Goal: Use online tool/utility

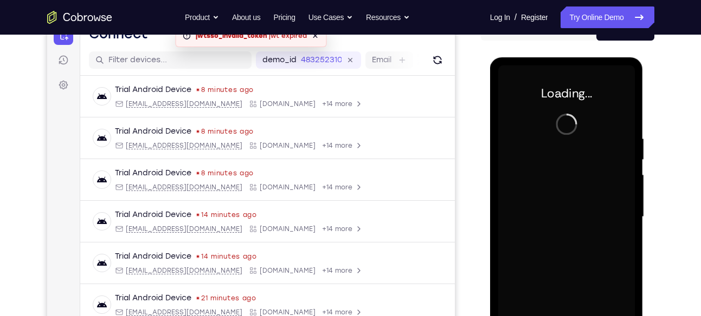
scroll to position [137, 0]
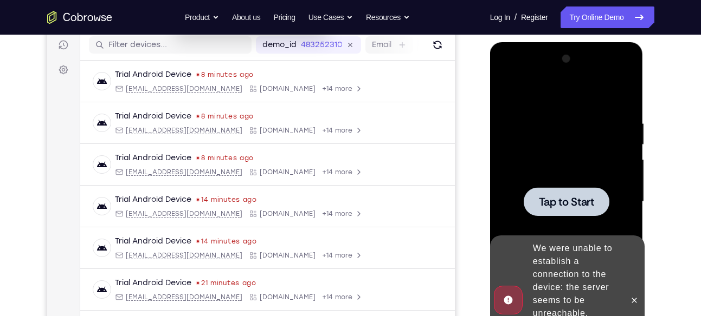
click at [555, 205] on span "Tap to Start" at bounding box center [566, 202] width 55 height 11
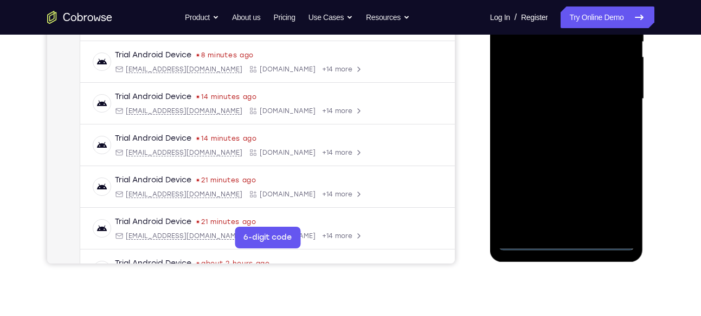
scroll to position [241, 0]
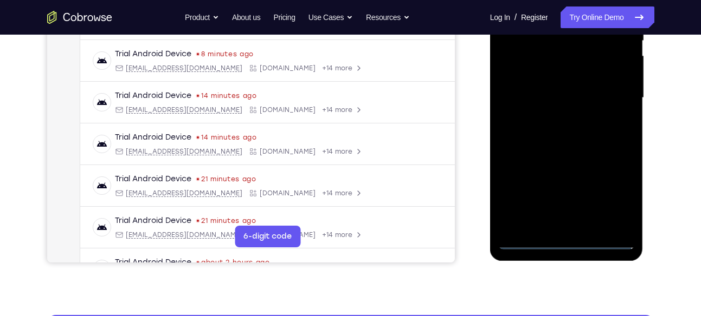
click at [568, 242] on div at bounding box center [566, 97] width 137 height 303
click at [608, 186] on div at bounding box center [566, 97] width 137 height 303
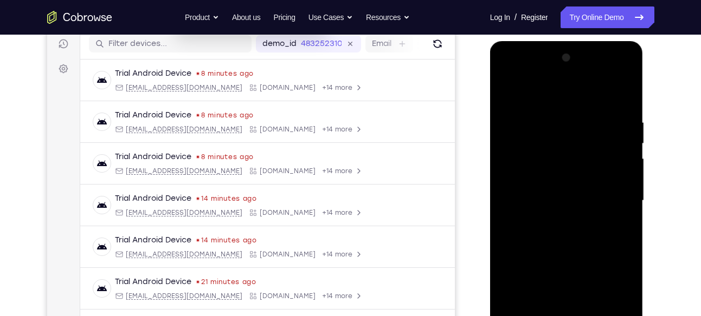
scroll to position [137, 0]
click at [509, 70] on div at bounding box center [566, 201] width 137 height 303
click at [602, 198] on div at bounding box center [566, 201] width 137 height 303
click at [557, 221] on div at bounding box center [566, 201] width 137 height 303
click at [532, 188] on div at bounding box center [566, 201] width 137 height 303
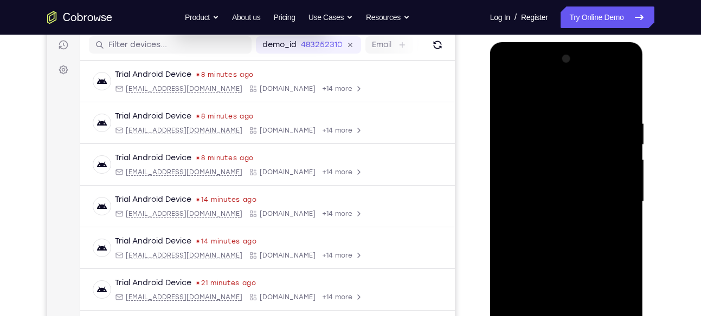
click at [533, 183] on div at bounding box center [566, 201] width 137 height 303
click at [548, 202] on div at bounding box center [566, 201] width 137 height 303
click at [576, 235] on div at bounding box center [566, 201] width 137 height 303
click at [570, 233] on div at bounding box center [566, 201] width 137 height 303
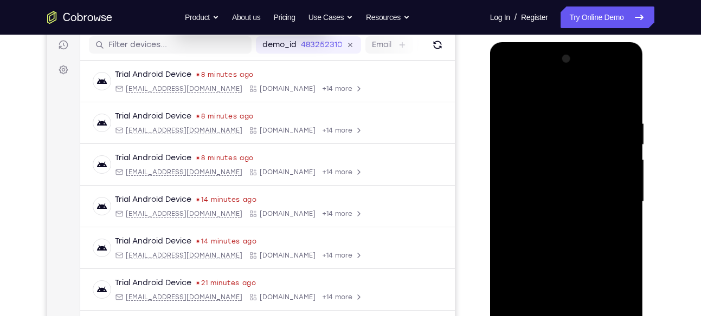
click at [567, 232] on div at bounding box center [566, 201] width 137 height 303
click at [610, 94] on div at bounding box center [566, 201] width 137 height 303
click at [623, 112] on div at bounding box center [566, 201] width 137 height 303
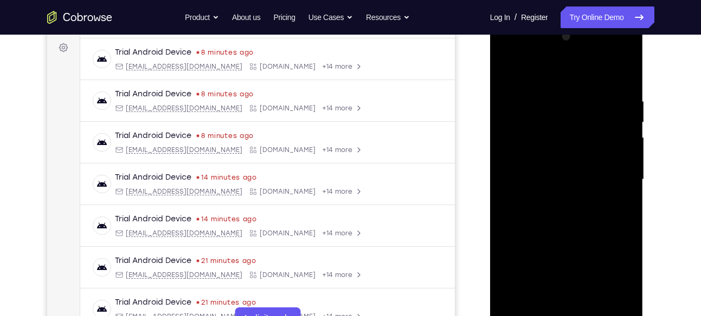
scroll to position [181, 0]
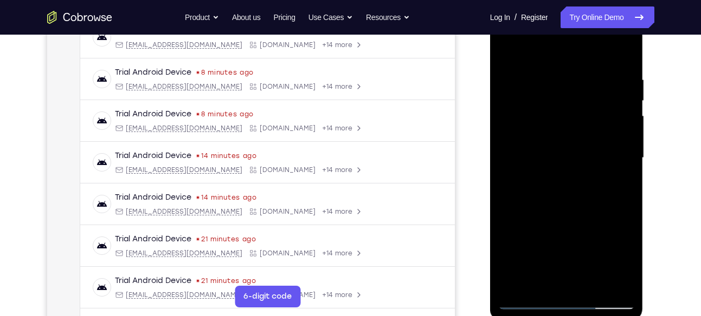
click at [618, 70] on div at bounding box center [566, 158] width 137 height 303
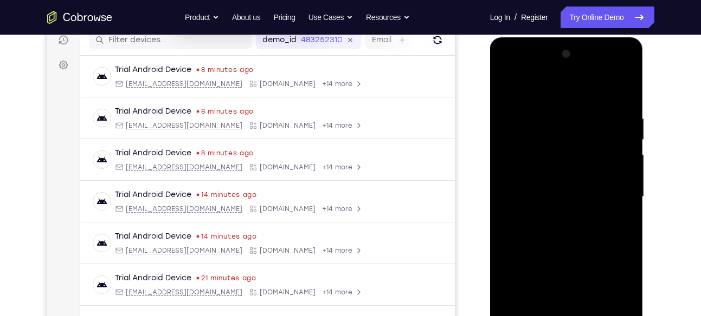
scroll to position [141, 0]
click at [620, 109] on div at bounding box center [566, 197] width 137 height 303
click at [608, 74] on div at bounding box center [566, 197] width 137 height 303
click at [511, 68] on div at bounding box center [566, 197] width 137 height 303
click at [615, 193] on div at bounding box center [566, 197] width 137 height 303
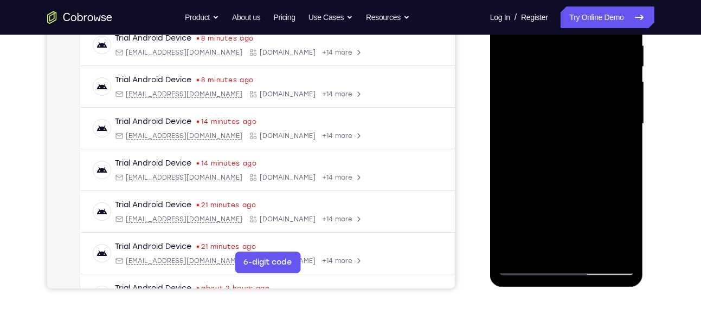
scroll to position [215, 0]
click at [591, 176] on div at bounding box center [566, 124] width 137 height 303
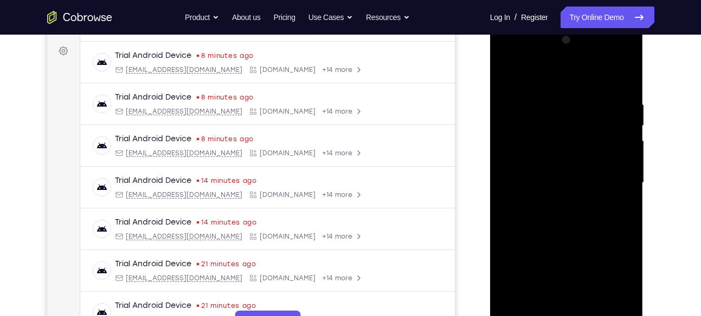
scroll to position [155, 0]
click at [548, 104] on div at bounding box center [566, 184] width 137 height 303
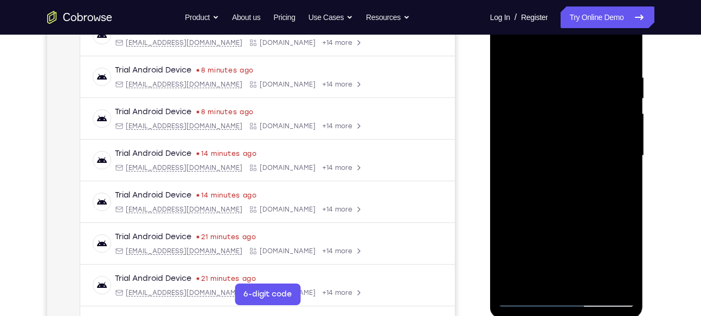
scroll to position [189, 0]
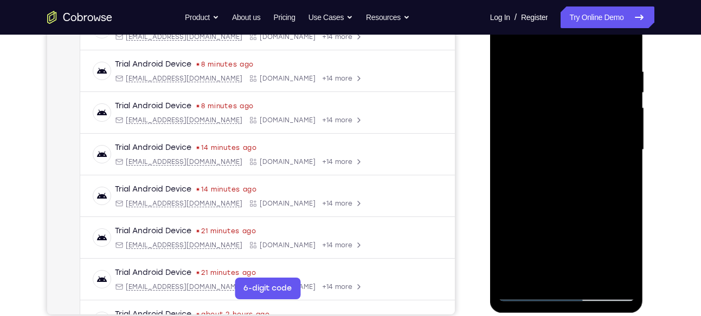
click at [616, 113] on div at bounding box center [566, 149] width 137 height 303
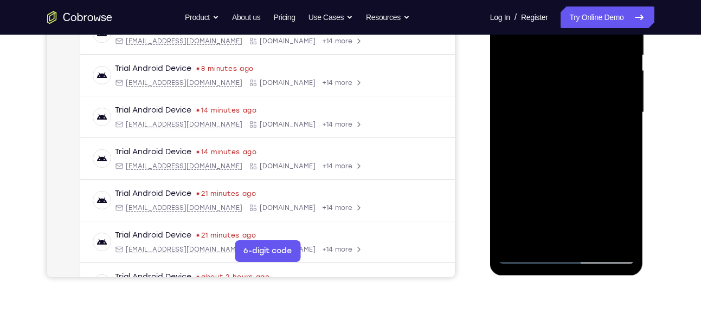
scroll to position [228, 0]
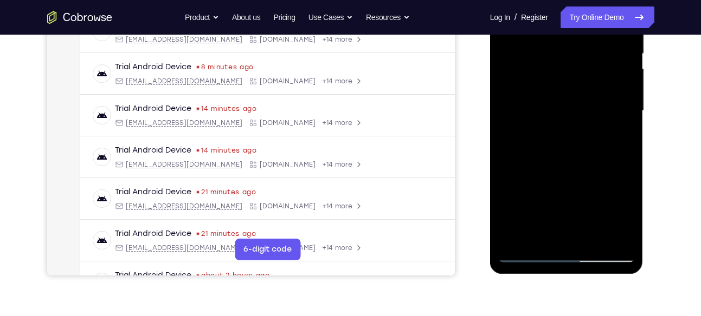
click at [608, 236] on div at bounding box center [566, 110] width 137 height 303
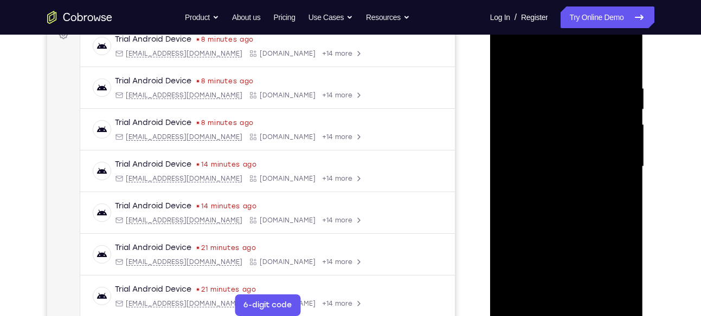
scroll to position [172, 0]
click at [618, 128] on div at bounding box center [566, 167] width 137 height 303
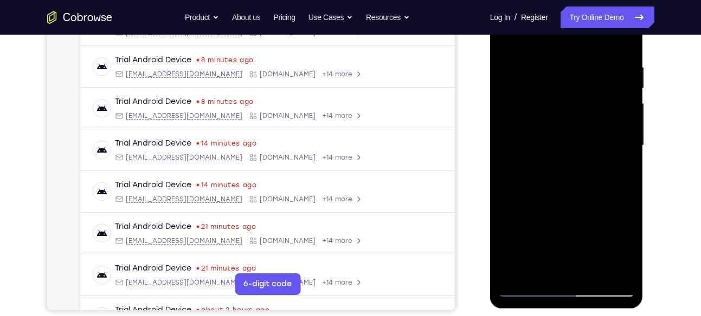
scroll to position [194, 0]
click at [622, 109] on div at bounding box center [566, 144] width 137 height 303
drag, startPoint x: 622, startPoint y: 109, endPoint x: 529, endPoint y: 107, distance: 92.7
click at [529, 107] on div at bounding box center [566, 144] width 137 height 303
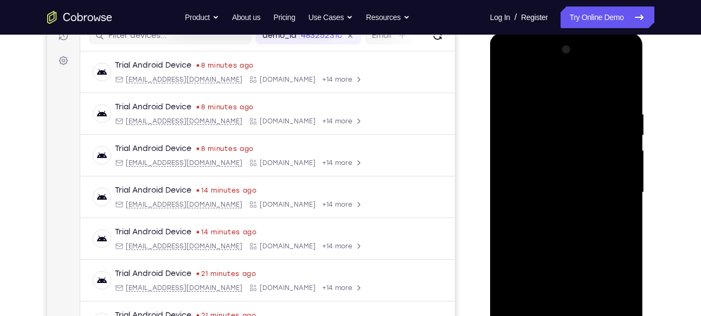
scroll to position [146, 0]
click at [591, 134] on div at bounding box center [566, 193] width 137 height 303
click at [618, 124] on div at bounding box center [566, 193] width 137 height 303
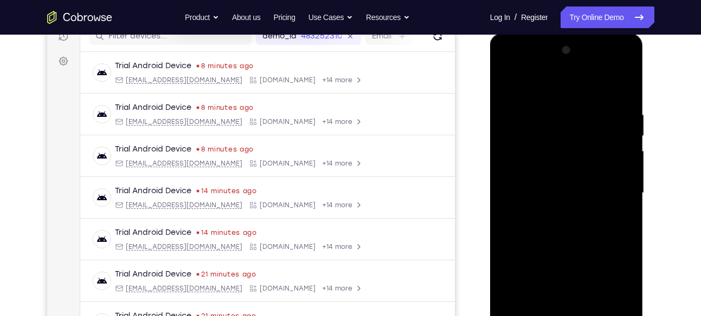
click at [618, 124] on div at bounding box center [566, 193] width 137 height 303
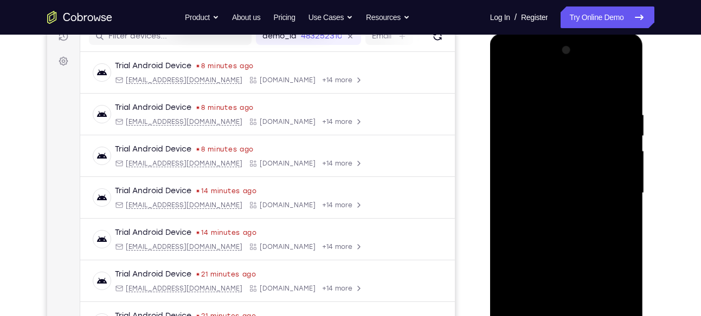
click at [618, 124] on div at bounding box center [566, 193] width 137 height 303
drag, startPoint x: 618, startPoint y: 124, endPoint x: 543, endPoint y: 129, distance: 75.5
click at [548, 128] on div at bounding box center [566, 193] width 137 height 303
drag, startPoint x: 575, startPoint y: 132, endPoint x: 503, endPoint y: 134, distance: 71.6
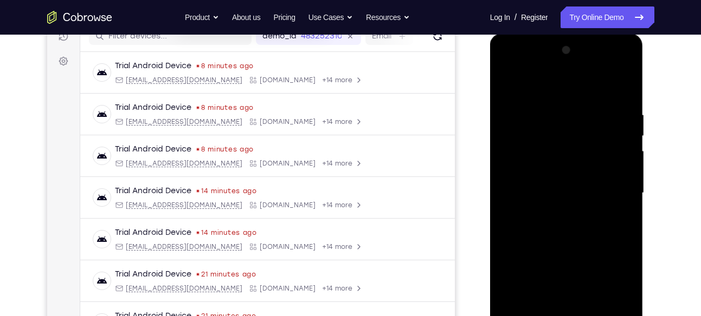
click at [503, 134] on div at bounding box center [566, 193] width 137 height 303
drag, startPoint x: 553, startPoint y: 137, endPoint x: 469, endPoint y: 143, distance: 84.8
click at [490, 143] on html "Online web based iOS Simulators and Android Emulators. Run iPhone, iPad, Mobile…" at bounding box center [567, 196] width 154 height 325
drag, startPoint x: 579, startPoint y: 146, endPoint x: 482, endPoint y: 149, distance: 97.0
click at [490, 149] on html "Online web based iOS Simulators and Android Emulators. Run iPhone, iPad, Mobile…" at bounding box center [567, 196] width 154 height 325
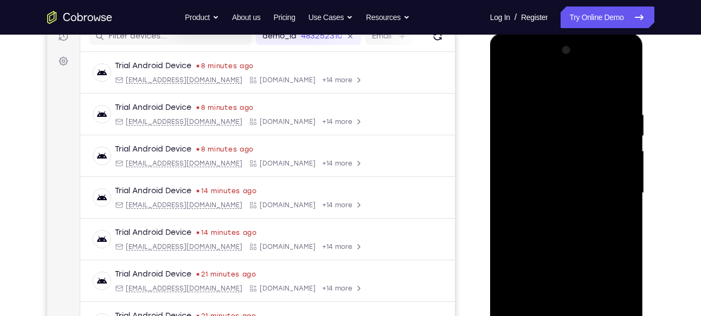
drag, startPoint x: 569, startPoint y: 139, endPoint x: 476, endPoint y: 141, distance: 92.2
click at [490, 141] on html "Online web based iOS Simulators and Android Emulators. Run iPhone, iPad, Mobile…" at bounding box center [567, 196] width 154 height 325
click at [621, 130] on div at bounding box center [566, 193] width 137 height 303
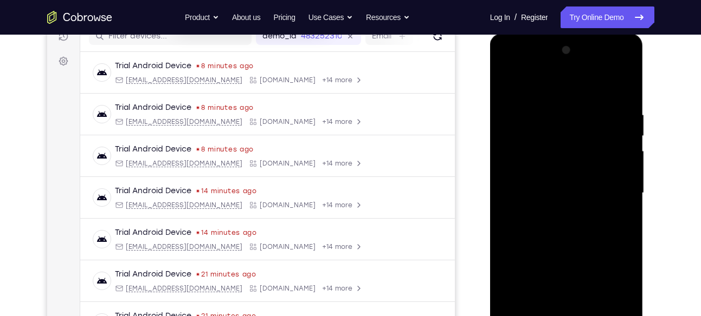
click at [621, 130] on div at bounding box center [566, 193] width 137 height 303
drag, startPoint x: 621, startPoint y: 130, endPoint x: 540, endPoint y: 132, distance: 80.8
click at [540, 132] on div at bounding box center [566, 193] width 137 height 303
drag, startPoint x: 604, startPoint y: 139, endPoint x: 530, endPoint y: 147, distance: 74.6
click at [530, 147] on div at bounding box center [566, 193] width 137 height 303
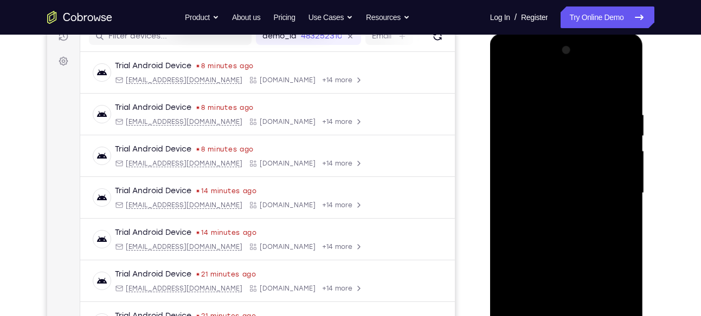
drag, startPoint x: 587, startPoint y: 133, endPoint x: 487, endPoint y: 143, distance: 100.7
click at [490, 143] on html "Online web based iOS Simulators and Android Emulators. Run iPhone, iPad, Mobile…" at bounding box center [567, 196] width 154 height 325
drag, startPoint x: 577, startPoint y: 137, endPoint x: 499, endPoint y: 140, distance: 78.7
click at [499, 140] on div at bounding box center [566, 193] width 137 height 303
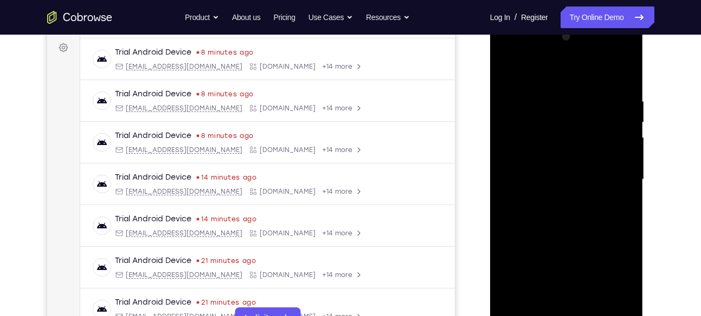
scroll to position [160, 0]
click at [621, 118] on div at bounding box center [566, 179] width 137 height 303
drag, startPoint x: 608, startPoint y: 120, endPoint x: 498, endPoint y: 120, distance: 110.0
click at [498, 120] on div at bounding box center [566, 179] width 137 height 303
click at [625, 75] on div at bounding box center [566, 179] width 137 height 303
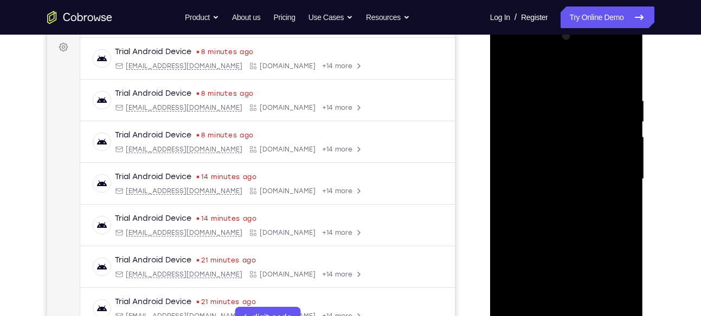
drag, startPoint x: 590, startPoint y: 166, endPoint x: 586, endPoint y: 177, distance: 11.5
click at [586, 177] on div at bounding box center [566, 179] width 137 height 303
click at [585, 105] on div at bounding box center [566, 179] width 137 height 303
click at [624, 72] on div at bounding box center [566, 179] width 137 height 303
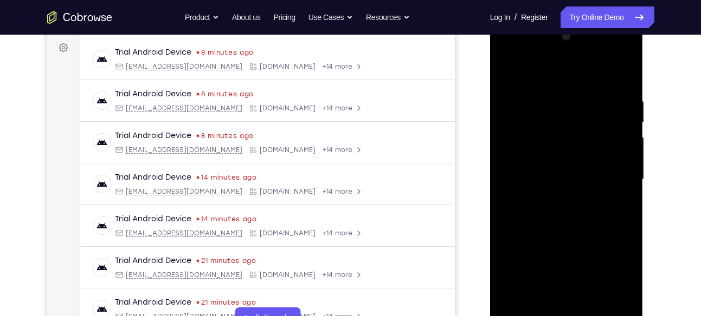
drag, startPoint x: 576, startPoint y: 179, endPoint x: 590, endPoint y: 69, distance: 110.8
click at [590, 69] on div at bounding box center [566, 179] width 137 height 303
drag, startPoint x: 574, startPoint y: 186, endPoint x: 589, endPoint y: 98, distance: 89.1
click at [589, 98] on div at bounding box center [566, 179] width 137 height 303
click at [507, 128] on div at bounding box center [566, 179] width 137 height 303
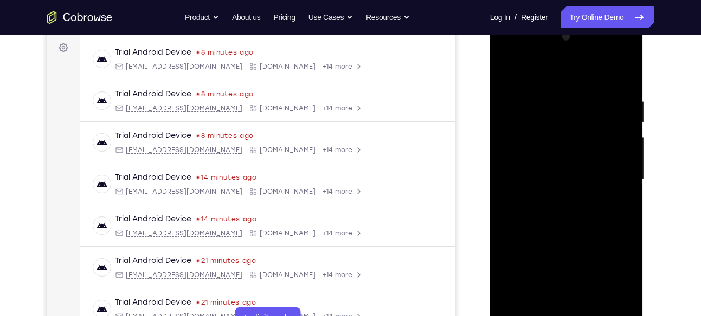
drag, startPoint x: 570, startPoint y: 176, endPoint x: 578, endPoint y: 85, distance: 91.9
click at [578, 85] on div at bounding box center [566, 179] width 137 height 303
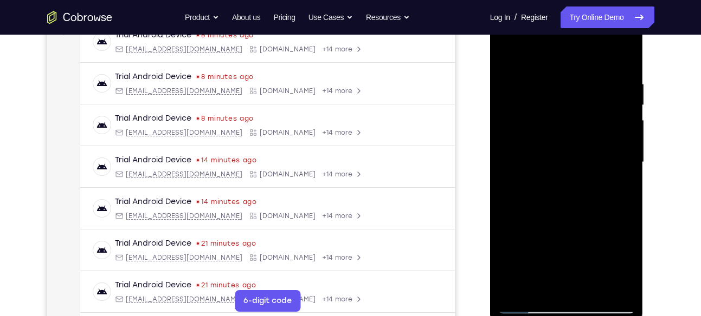
scroll to position [177, 0]
drag, startPoint x: 571, startPoint y: 167, endPoint x: 593, endPoint y: 83, distance: 86.9
click at [593, 83] on div at bounding box center [566, 161] width 137 height 303
drag, startPoint x: 570, startPoint y: 171, endPoint x: 586, endPoint y: 86, distance: 86.6
click at [586, 86] on div at bounding box center [566, 161] width 137 height 303
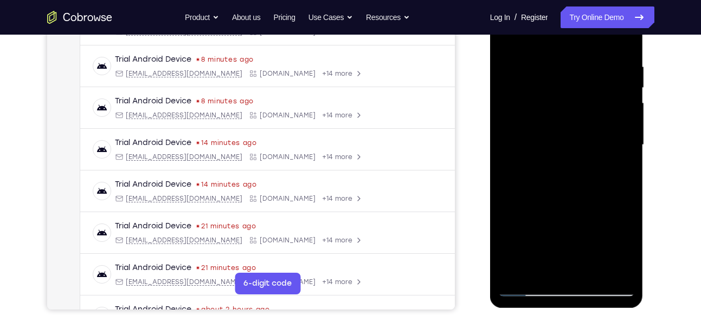
scroll to position [196, 0]
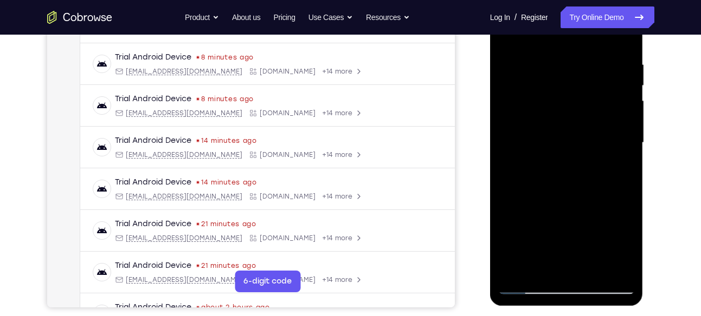
drag, startPoint x: 577, startPoint y: 195, endPoint x: 587, endPoint y: 126, distance: 69.7
click at [587, 126] on div at bounding box center [566, 142] width 137 height 303
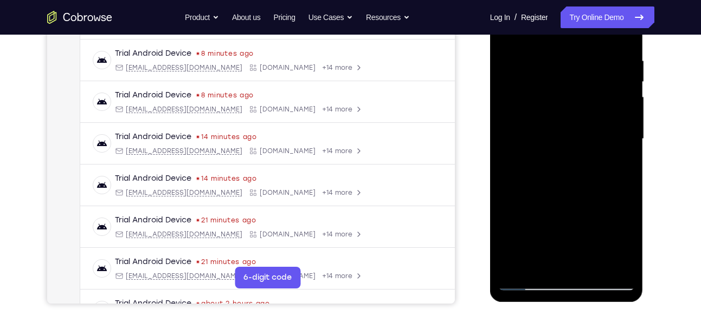
scroll to position [201, 0]
drag, startPoint x: 571, startPoint y: 214, endPoint x: 604, endPoint y: 126, distance: 93.8
click at [604, 126] on div at bounding box center [566, 138] width 137 height 303
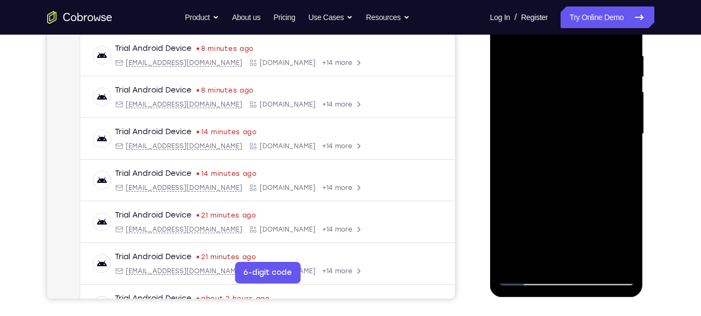
scroll to position [205, 0]
drag, startPoint x: 581, startPoint y: 212, endPoint x: 604, endPoint y: 81, distance: 133.1
click at [604, 81] on div at bounding box center [566, 133] width 137 height 303
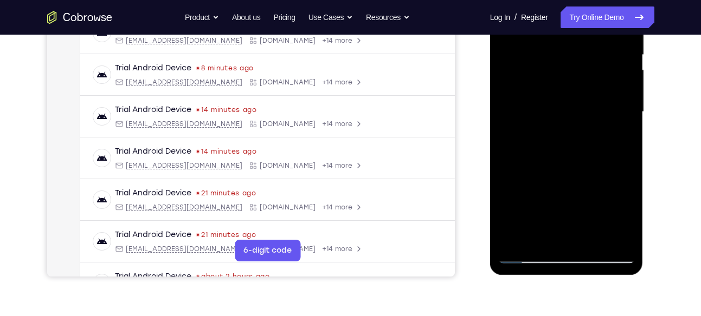
drag, startPoint x: 581, startPoint y: 199, endPoint x: 595, endPoint y: 99, distance: 101.7
click at [595, 99] on div at bounding box center [566, 111] width 137 height 303
drag, startPoint x: 581, startPoint y: 152, endPoint x: 599, endPoint y: 66, distance: 88.0
click at [599, 66] on div at bounding box center [566, 110] width 137 height 303
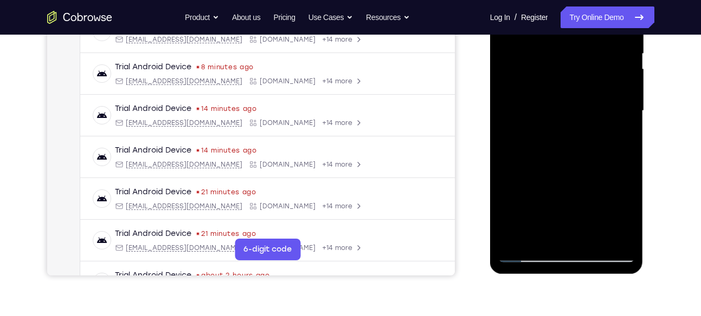
scroll to position [248, 0]
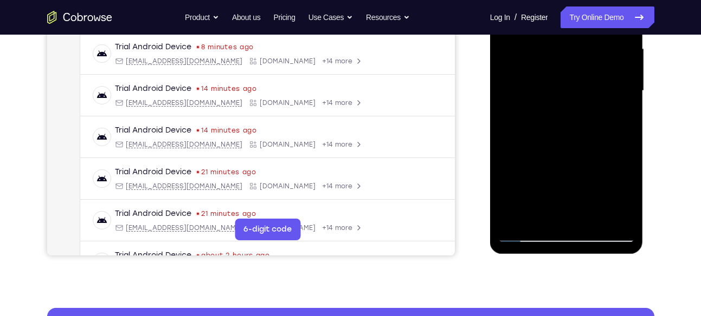
click at [506, 96] on div at bounding box center [566, 90] width 137 height 303
drag, startPoint x: 565, startPoint y: 162, endPoint x: 578, endPoint y: 77, distance: 85.5
click at [578, 77] on div at bounding box center [566, 90] width 137 height 303
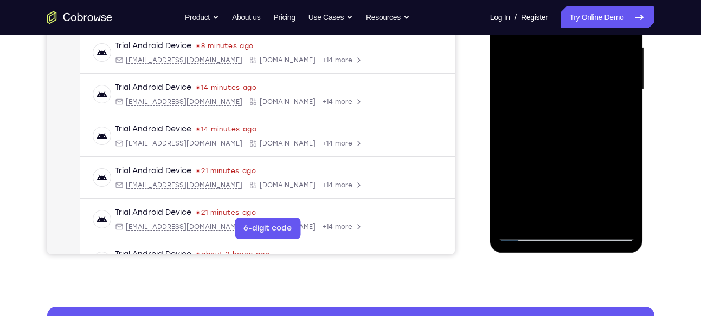
drag, startPoint x: 574, startPoint y: 137, endPoint x: 601, endPoint y: 62, distance: 79.0
click at [601, 62] on div at bounding box center [566, 89] width 137 height 303
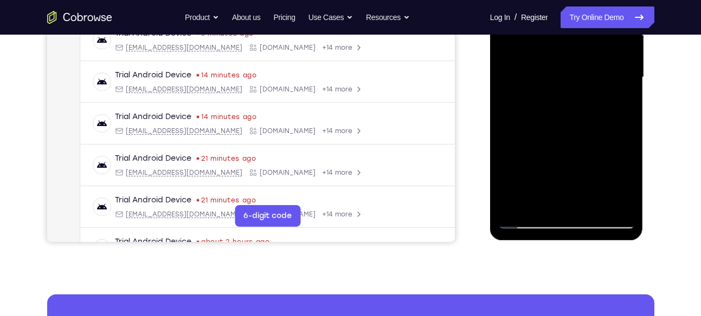
drag, startPoint x: 574, startPoint y: 141, endPoint x: 591, endPoint y: 79, distance: 64.4
click at [591, 79] on div at bounding box center [566, 77] width 137 height 303
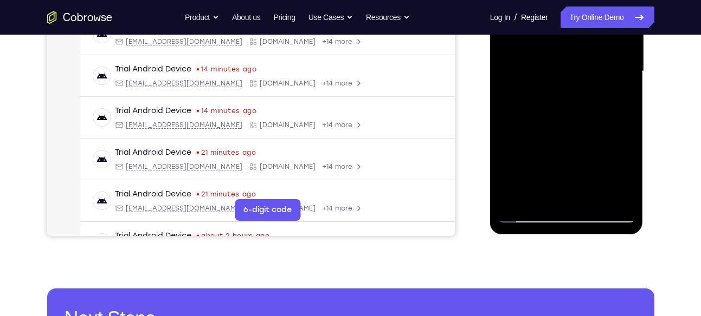
click at [591, 198] on div at bounding box center [566, 71] width 137 height 303
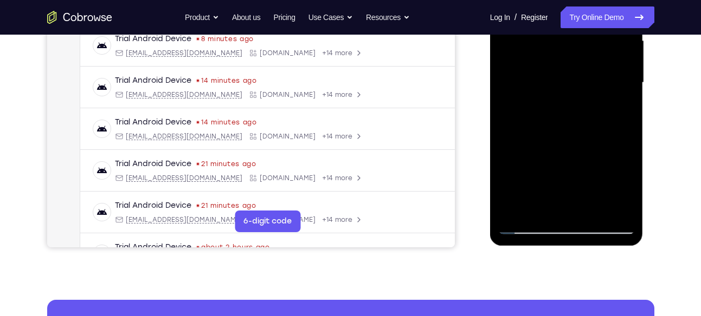
scroll to position [258, 0]
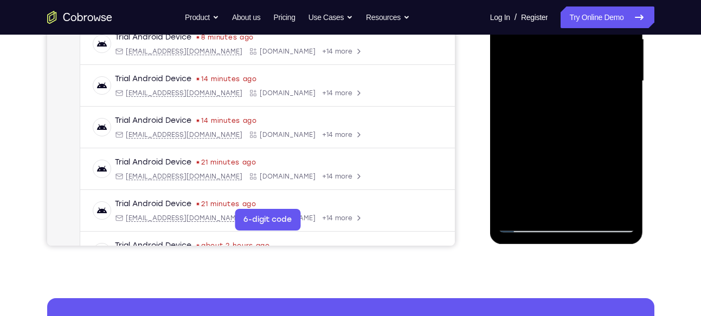
click at [592, 210] on div at bounding box center [566, 81] width 137 height 303
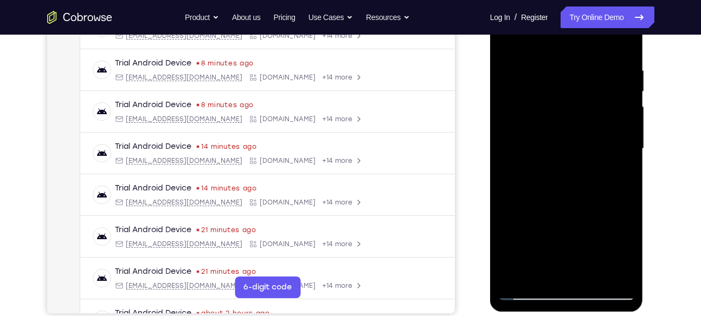
scroll to position [188, 0]
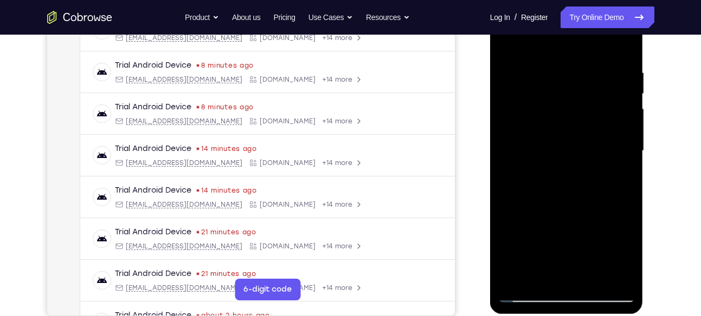
click at [585, 210] on div at bounding box center [566, 150] width 137 height 303
click at [569, 141] on div at bounding box center [566, 150] width 137 height 303
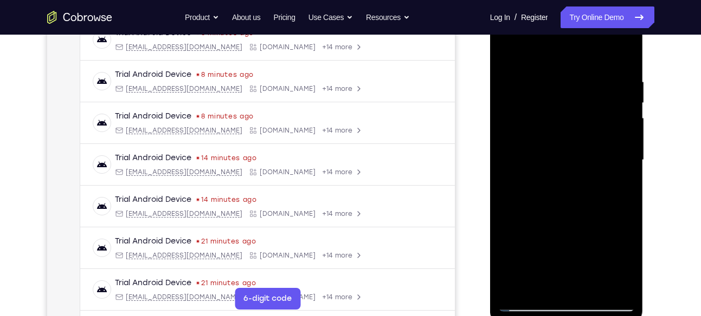
scroll to position [175, 0]
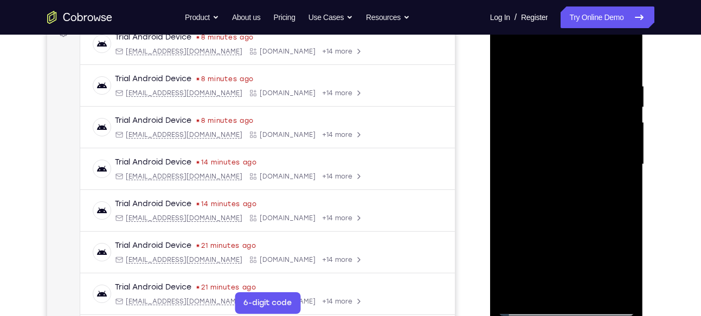
click at [503, 56] on div at bounding box center [566, 164] width 137 height 303
click at [508, 55] on div at bounding box center [566, 164] width 137 height 303
drag, startPoint x: 546, startPoint y: 168, endPoint x: 564, endPoint y: 80, distance: 90.2
click at [564, 80] on div at bounding box center [566, 164] width 137 height 303
drag, startPoint x: 566, startPoint y: 180, endPoint x: 581, endPoint y: 114, distance: 68.4
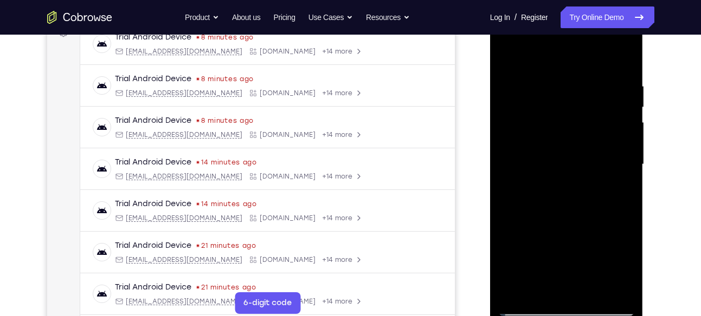
click at [581, 114] on div at bounding box center [566, 164] width 137 height 303
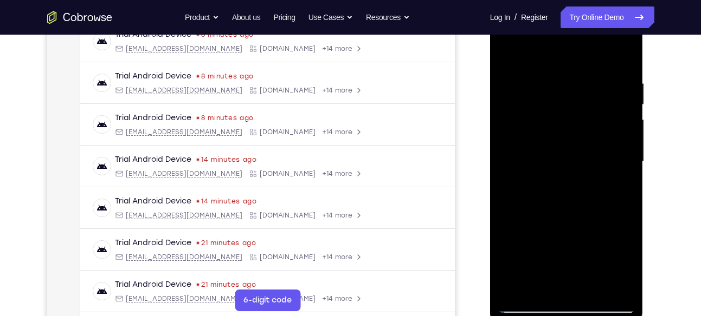
drag, startPoint x: 565, startPoint y: 201, endPoint x: 584, endPoint y: 113, distance: 89.2
click at [584, 113] on div at bounding box center [566, 161] width 137 height 303
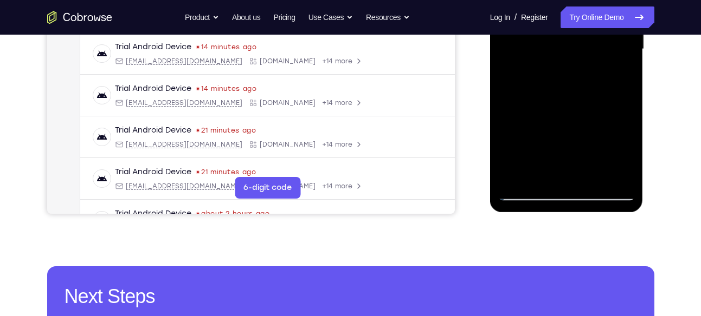
scroll to position [292, 0]
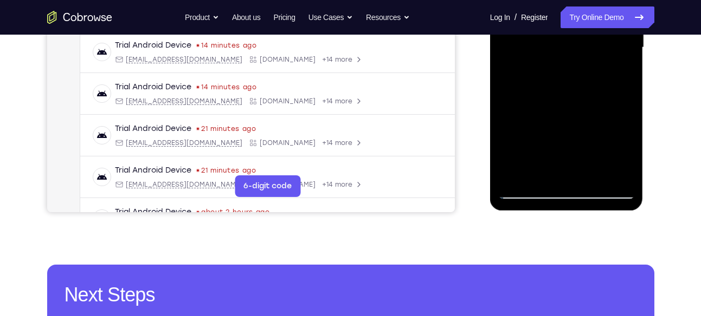
drag, startPoint x: 564, startPoint y: 140, endPoint x: 598, endPoint y: 45, distance: 101.3
click at [598, 45] on div at bounding box center [566, 47] width 137 height 303
drag, startPoint x: 579, startPoint y: 119, endPoint x: 596, endPoint y: 49, distance: 71.2
click at [596, 49] on div at bounding box center [566, 47] width 137 height 303
drag, startPoint x: 574, startPoint y: 110, endPoint x: 594, endPoint y: 41, distance: 71.5
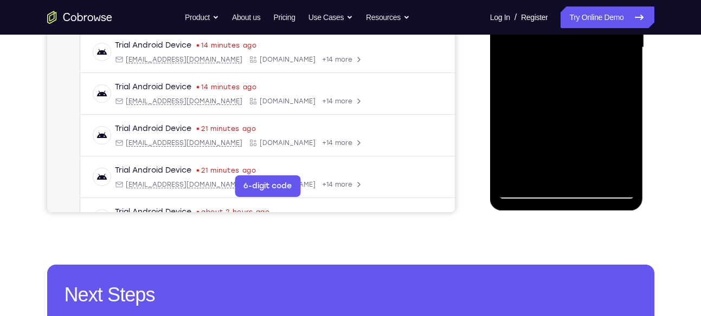
click at [594, 41] on div at bounding box center [566, 47] width 137 height 303
drag, startPoint x: 572, startPoint y: 119, endPoint x: 586, endPoint y: 37, distance: 82.6
click at [586, 37] on div at bounding box center [566, 47] width 137 height 303
drag, startPoint x: 551, startPoint y: 117, endPoint x: 576, endPoint y: 47, distance: 74.7
click at [576, 47] on div at bounding box center [566, 47] width 137 height 303
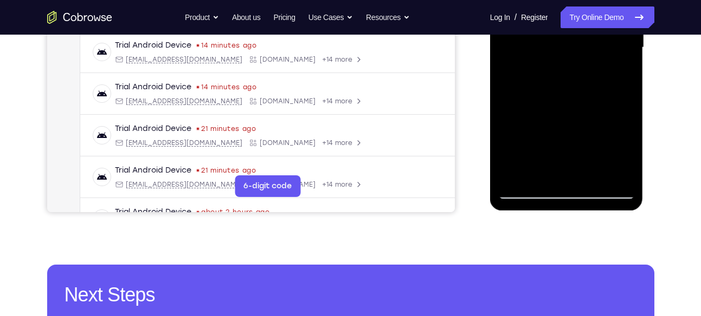
drag, startPoint x: 561, startPoint y: 128, endPoint x: 580, endPoint y: 52, distance: 78.3
click at [580, 52] on div at bounding box center [566, 47] width 137 height 303
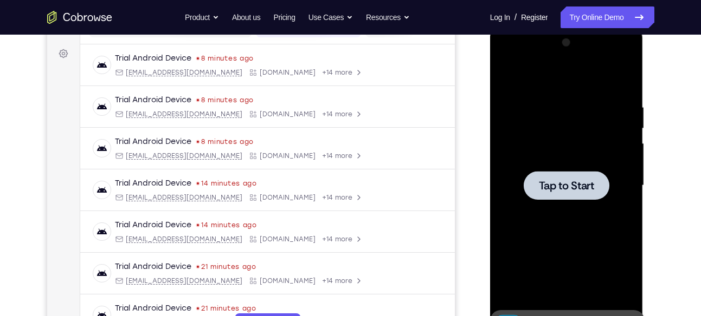
scroll to position [147, 0]
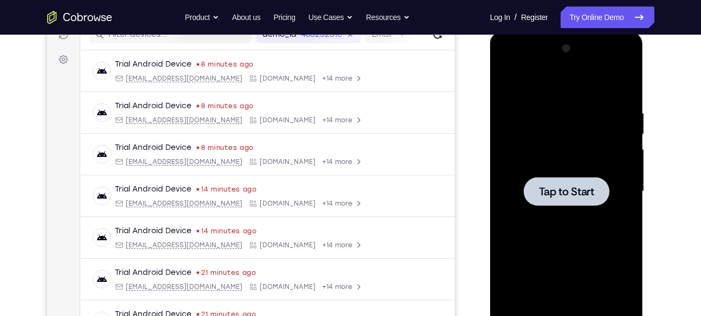
click at [573, 182] on div at bounding box center [567, 191] width 86 height 29
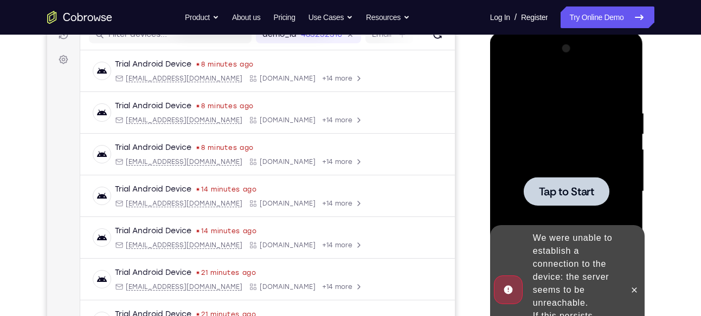
click at [541, 189] on span "Tap to Start" at bounding box center [566, 191] width 55 height 11
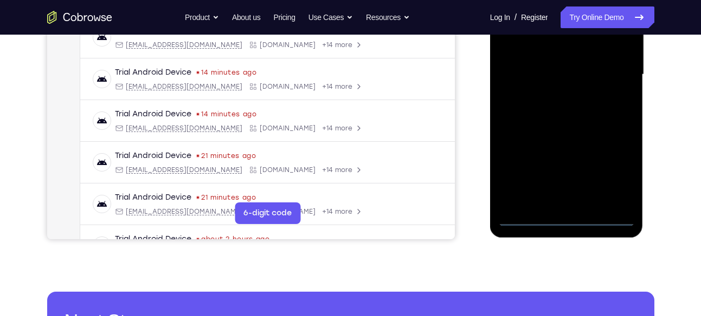
scroll to position [266, 0]
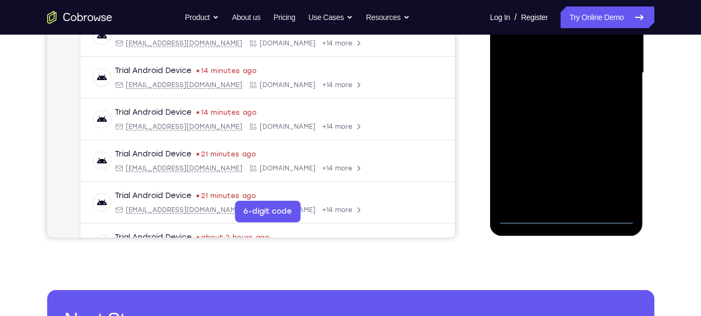
click at [566, 219] on div at bounding box center [566, 72] width 137 height 303
click at [615, 168] on div at bounding box center [566, 72] width 137 height 303
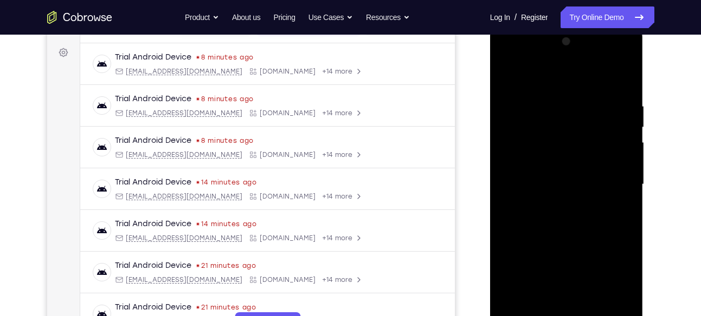
scroll to position [147, 0]
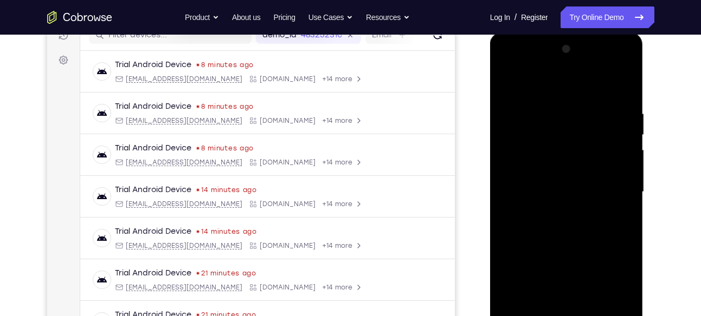
click at [517, 68] on div at bounding box center [566, 192] width 137 height 303
click at [510, 68] on div at bounding box center [566, 192] width 137 height 303
click at [520, 162] on div at bounding box center [566, 192] width 137 height 303
click at [538, 193] on div at bounding box center [566, 192] width 137 height 303
click at [532, 184] on div at bounding box center [566, 192] width 137 height 303
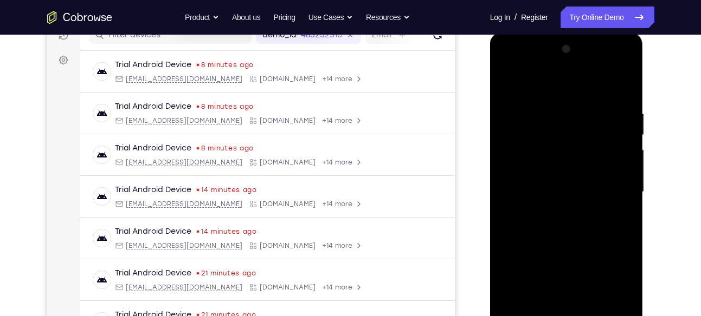
click at [552, 199] on div at bounding box center [566, 192] width 137 height 303
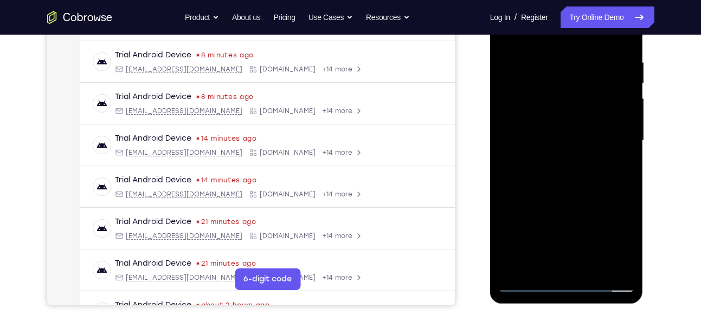
scroll to position [199, 0]
click at [568, 203] on div at bounding box center [566, 140] width 137 height 303
click at [539, 124] on div at bounding box center [566, 140] width 137 height 303
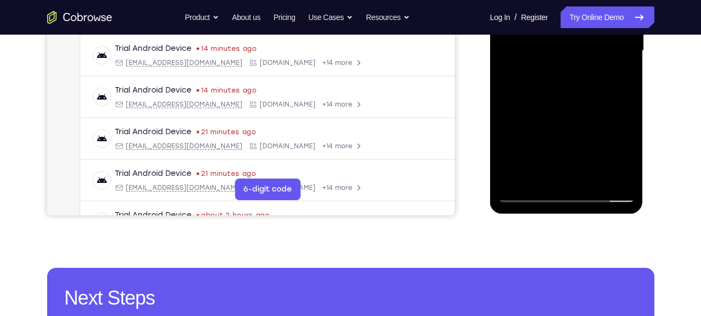
scroll to position [289, 0]
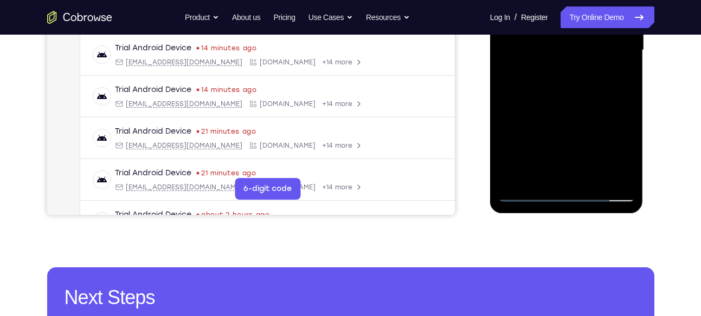
drag, startPoint x: 541, startPoint y: 143, endPoint x: 554, endPoint y: 91, distance: 53.6
click at [554, 91] on div at bounding box center [566, 50] width 137 height 303
click at [552, 168] on div at bounding box center [566, 50] width 137 height 303
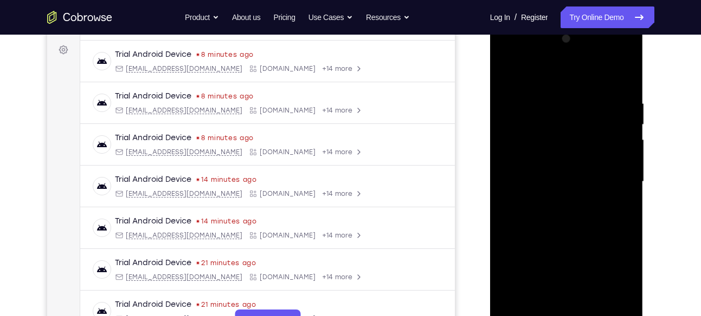
scroll to position [156, 0]
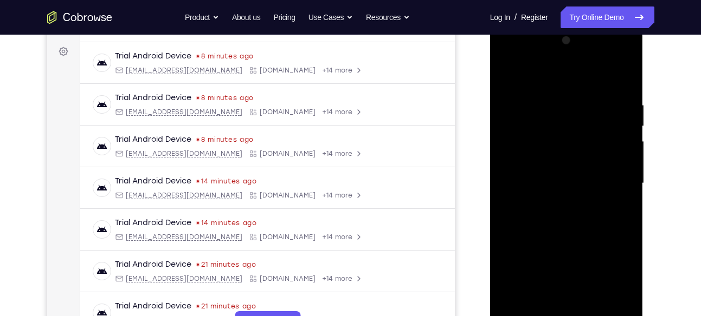
click at [521, 164] on div at bounding box center [566, 183] width 137 height 303
click at [558, 198] on div at bounding box center [566, 183] width 137 height 303
click at [569, 208] on div at bounding box center [566, 183] width 137 height 303
click at [564, 202] on div at bounding box center [566, 183] width 137 height 303
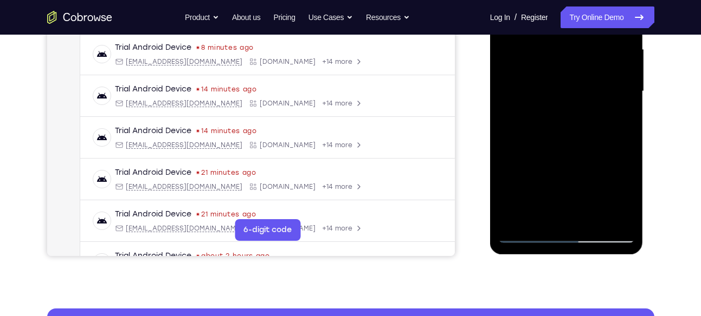
scroll to position [249, 0]
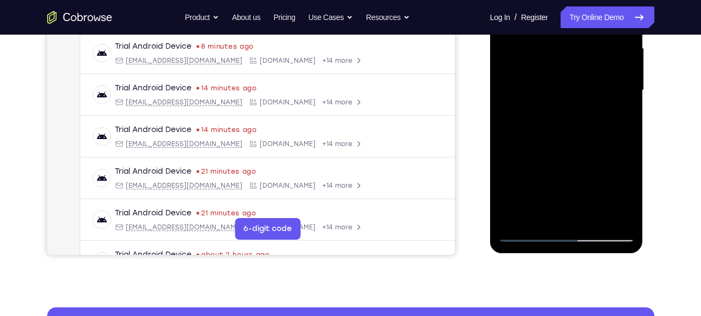
drag, startPoint x: 597, startPoint y: 142, endPoint x: 596, endPoint y: 83, distance: 58.6
click at [596, 83] on div at bounding box center [566, 90] width 137 height 303
drag, startPoint x: 602, startPoint y: 162, endPoint x: 597, endPoint y: 119, distance: 43.7
click at [597, 119] on div at bounding box center [566, 90] width 137 height 303
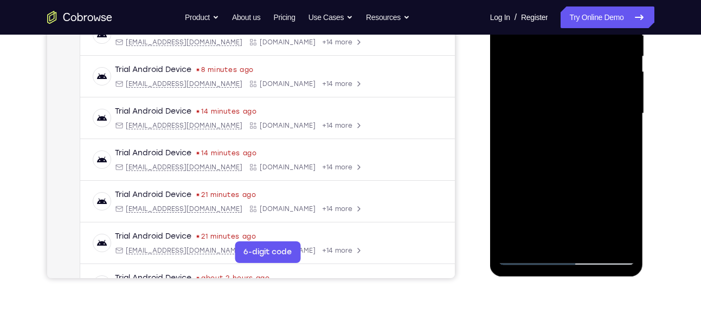
scroll to position [225, 0]
drag, startPoint x: 597, startPoint y: 143, endPoint x: 584, endPoint y: 130, distance: 17.6
click at [584, 130] on div at bounding box center [566, 114] width 137 height 303
drag, startPoint x: 563, startPoint y: 197, endPoint x: 575, endPoint y: 112, distance: 85.9
click at [575, 112] on div at bounding box center [566, 114] width 137 height 303
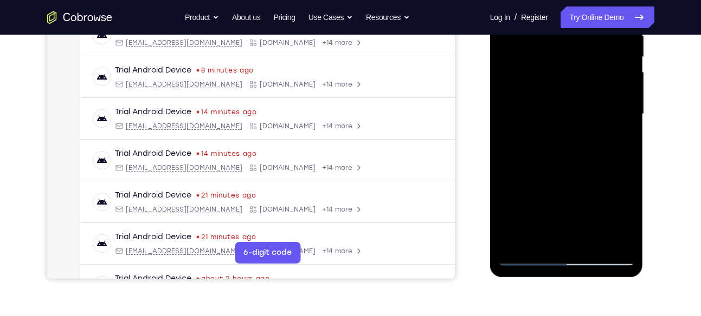
drag, startPoint x: 578, startPoint y: 190, endPoint x: 580, endPoint y: 110, distance: 80.2
click at [580, 110] on div at bounding box center [566, 114] width 137 height 303
drag, startPoint x: 582, startPoint y: 166, endPoint x: 593, endPoint y: 92, distance: 75.7
click at [593, 92] on div at bounding box center [566, 114] width 137 height 303
drag, startPoint x: 591, startPoint y: 134, endPoint x: 598, endPoint y: 73, distance: 61.0
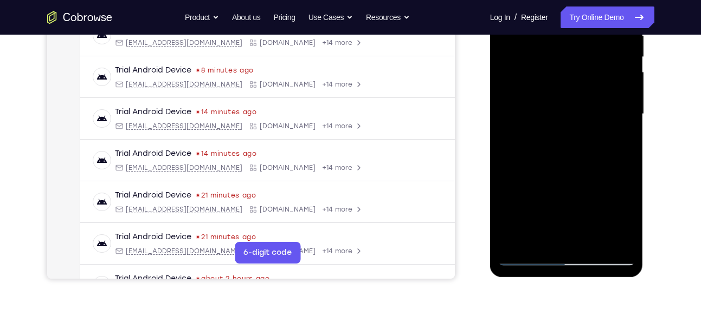
click at [598, 73] on div at bounding box center [566, 114] width 137 height 303
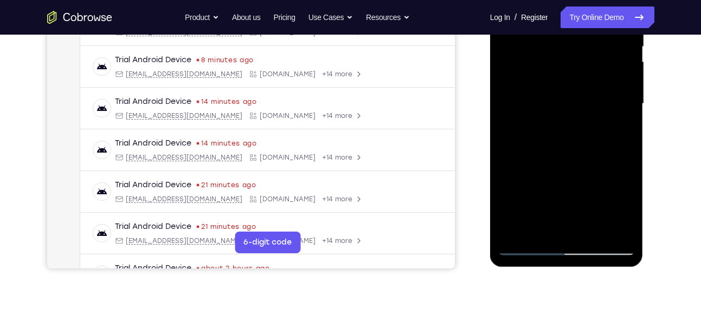
scroll to position [236, 0]
drag, startPoint x: 587, startPoint y: 160, endPoint x: 594, endPoint y: 93, distance: 67.0
click at [594, 93] on div at bounding box center [566, 103] width 137 height 303
drag, startPoint x: 584, startPoint y: 169, endPoint x: 591, endPoint y: 94, distance: 74.6
click at [591, 94] on div at bounding box center [566, 103] width 137 height 303
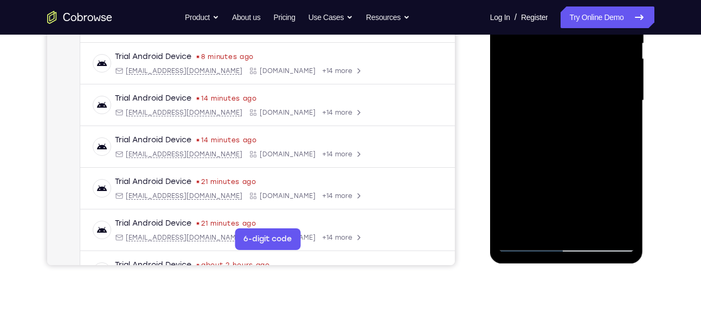
scroll to position [239, 0]
drag, startPoint x: 587, startPoint y: 191, endPoint x: 600, endPoint y: 120, distance: 72.7
click at [600, 120] on div at bounding box center [566, 100] width 137 height 303
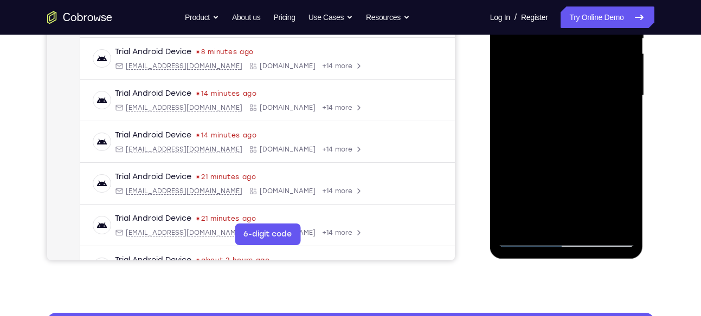
drag, startPoint x: 600, startPoint y: 115, endPoint x: 605, endPoint y: 70, distance: 45.8
click at [605, 70] on div at bounding box center [566, 95] width 137 height 303
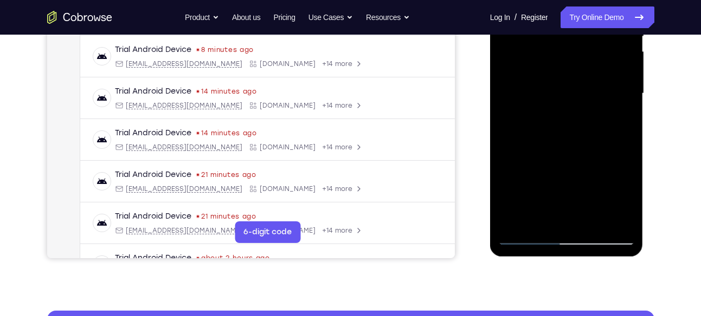
drag, startPoint x: 594, startPoint y: 149, endPoint x: 601, endPoint y: 75, distance: 74.0
click at [601, 75] on div at bounding box center [566, 93] width 137 height 303
drag, startPoint x: 585, startPoint y: 178, endPoint x: 594, endPoint y: 99, distance: 79.6
click at [594, 99] on div at bounding box center [566, 93] width 137 height 303
drag, startPoint x: 581, startPoint y: 171, endPoint x: 597, endPoint y: 98, distance: 74.8
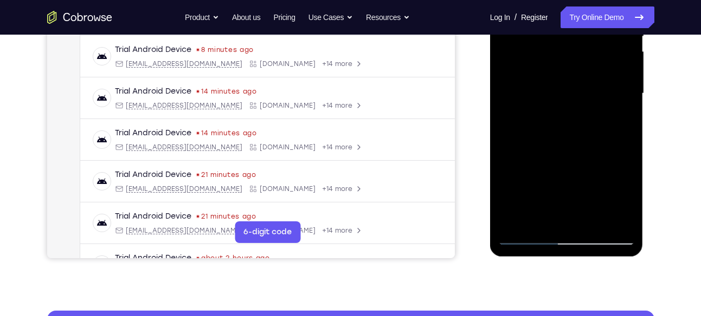
click at [597, 98] on div at bounding box center [566, 93] width 137 height 303
drag, startPoint x: 583, startPoint y: 168, endPoint x: 596, endPoint y: 87, distance: 82.4
click at [596, 87] on div at bounding box center [566, 93] width 137 height 303
drag, startPoint x: 574, startPoint y: 164, endPoint x: 586, endPoint y: 88, distance: 76.8
click at [586, 88] on div at bounding box center [566, 93] width 137 height 303
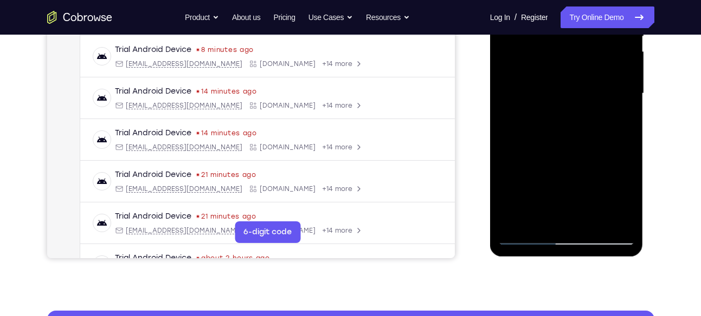
scroll to position [274, 0]
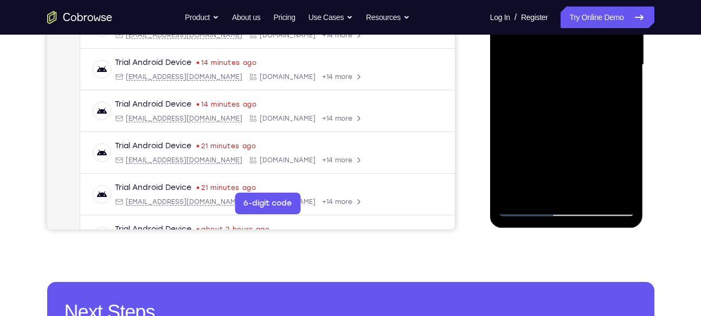
drag, startPoint x: 586, startPoint y: 60, endPoint x: 596, endPoint y: 75, distance: 18.5
click at [596, 76] on div at bounding box center [566, 64] width 137 height 303
drag, startPoint x: 566, startPoint y: 139, endPoint x: 593, endPoint y: 88, distance: 58.2
click at [593, 88] on div at bounding box center [566, 64] width 137 height 303
drag, startPoint x: 579, startPoint y: 138, endPoint x: 599, endPoint y: 66, distance: 75.5
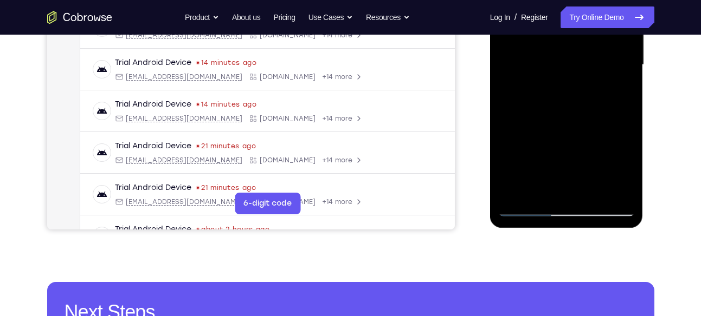
click at [599, 66] on div at bounding box center [566, 64] width 137 height 303
drag, startPoint x: 575, startPoint y: 131, endPoint x: 587, endPoint y: 63, distance: 69.4
click at [587, 63] on div at bounding box center [566, 64] width 137 height 303
drag, startPoint x: 565, startPoint y: 157, endPoint x: 584, endPoint y: 66, distance: 93.0
click at [584, 66] on div at bounding box center [566, 64] width 137 height 303
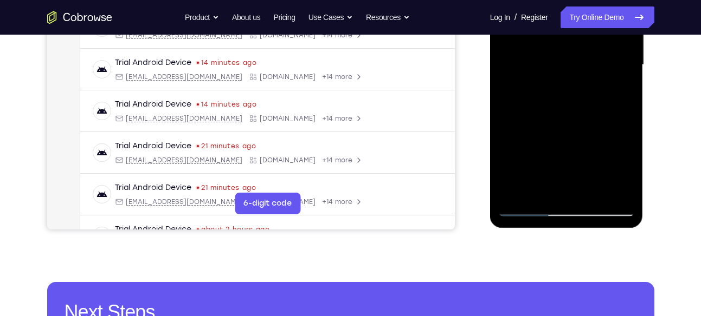
scroll to position [275, 0]
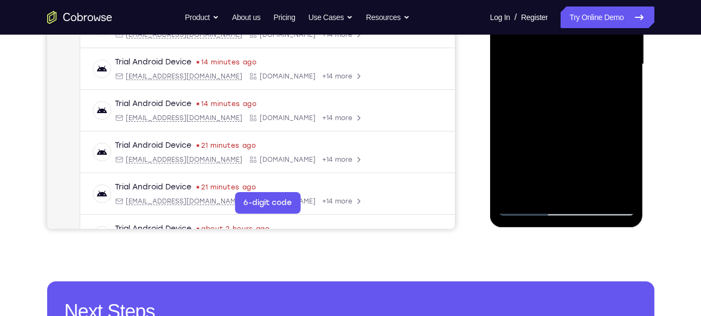
drag, startPoint x: 564, startPoint y: 148, endPoint x: 583, endPoint y: 87, distance: 64.8
click at [583, 87] on div at bounding box center [566, 64] width 137 height 303
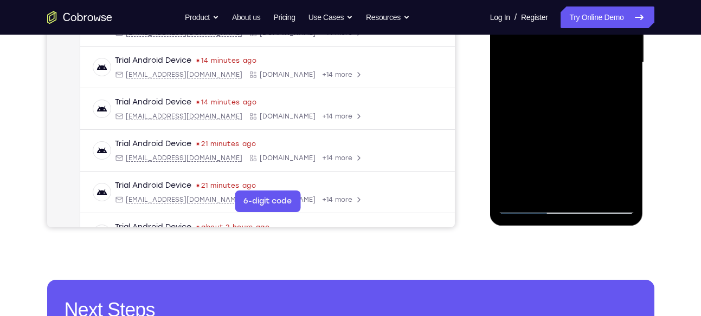
drag, startPoint x: 567, startPoint y: 136, endPoint x: 585, endPoint y: 69, distance: 69.0
click at [585, 69] on div at bounding box center [566, 62] width 137 height 303
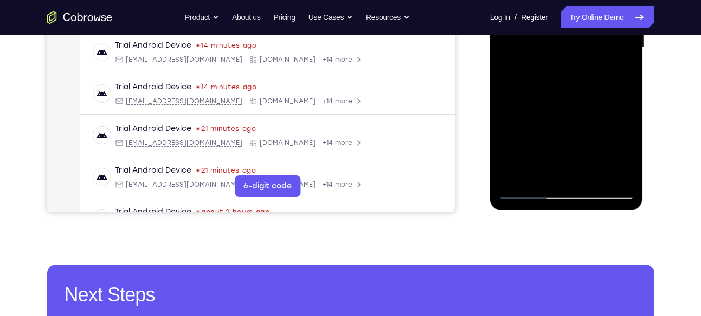
scroll to position [292, 0]
drag, startPoint x: 565, startPoint y: 146, endPoint x: 589, endPoint y: 83, distance: 67.6
click at [589, 83] on div at bounding box center [566, 46] width 137 height 303
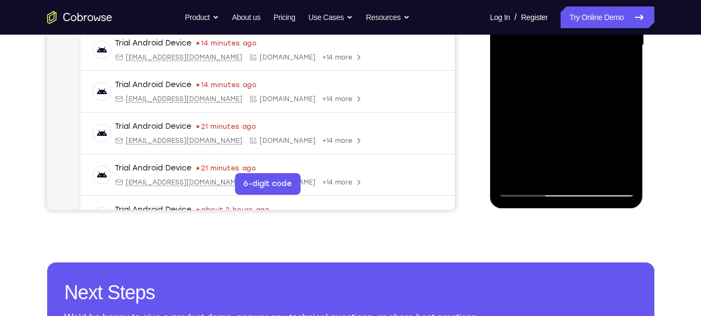
drag, startPoint x: 568, startPoint y: 159, endPoint x: 590, endPoint y: 75, distance: 86.8
click at [590, 75] on div at bounding box center [566, 45] width 137 height 303
drag, startPoint x: 569, startPoint y: 137, endPoint x: 586, endPoint y: 65, distance: 73.6
click at [586, 65] on div at bounding box center [566, 45] width 137 height 303
drag, startPoint x: 574, startPoint y: 118, endPoint x: 585, endPoint y: 50, distance: 68.2
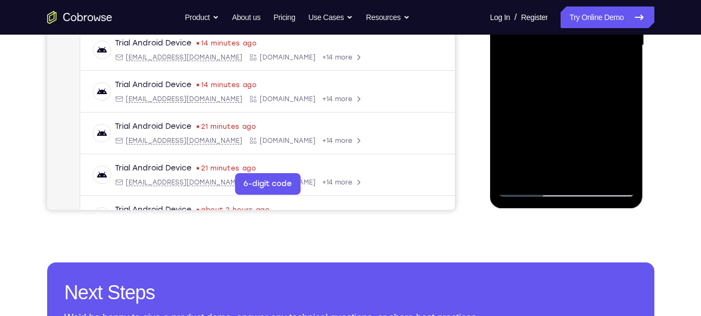
click at [585, 50] on div at bounding box center [566, 45] width 137 height 303
drag, startPoint x: 566, startPoint y: 132, endPoint x: 574, endPoint y: 84, distance: 48.4
click at [574, 84] on div at bounding box center [566, 45] width 137 height 303
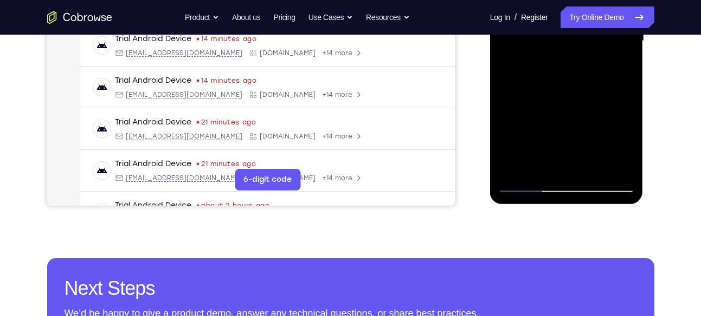
scroll to position [299, 0]
drag, startPoint x: 566, startPoint y: 132, endPoint x: 582, endPoint y: 60, distance: 73.7
click at [582, 60] on div at bounding box center [566, 40] width 137 height 303
drag, startPoint x: 568, startPoint y: 123, endPoint x: 580, endPoint y: 49, distance: 75.3
click at [580, 49] on div at bounding box center [566, 40] width 137 height 303
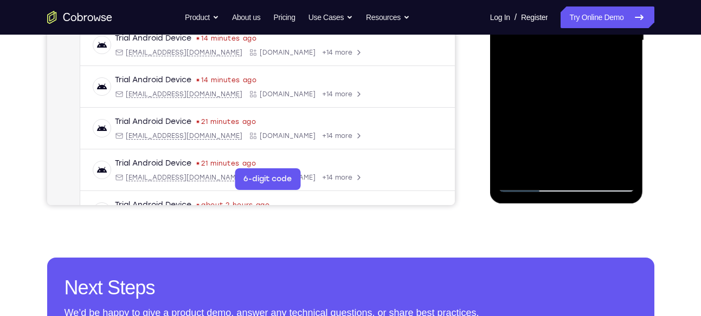
drag, startPoint x: 574, startPoint y: 123, endPoint x: 583, endPoint y: 63, distance: 60.2
click at [583, 63] on div at bounding box center [566, 40] width 137 height 303
drag, startPoint x: 576, startPoint y: 126, endPoint x: 589, endPoint y: 51, distance: 75.5
click at [589, 51] on div at bounding box center [566, 40] width 137 height 303
drag, startPoint x: 574, startPoint y: 130, endPoint x: 586, endPoint y: 53, distance: 77.4
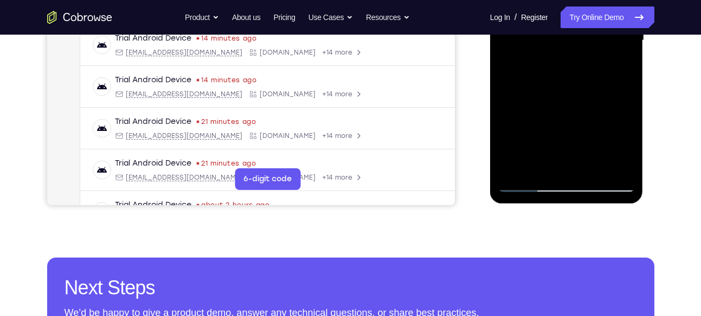
click at [586, 53] on div at bounding box center [566, 40] width 137 height 303
drag, startPoint x: 572, startPoint y: 125, endPoint x: 590, endPoint y: 67, distance: 60.0
click at [590, 67] on div at bounding box center [566, 39] width 137 height 303
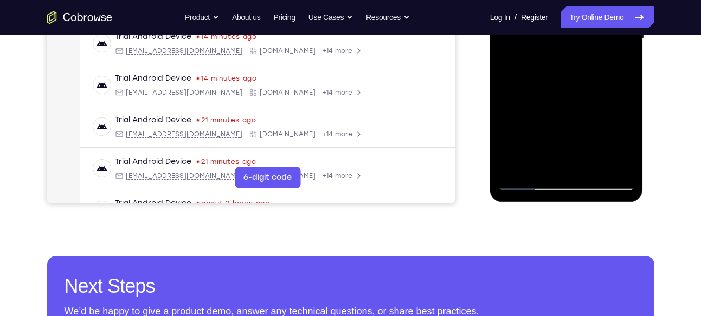
drag, startPoint x: 570, startPoint y: 133, endPoint x: 585, endPoint y: 71, distance: 63.5
click at [585, 71] on div at bounding box center [566, 38] width 137 height 303
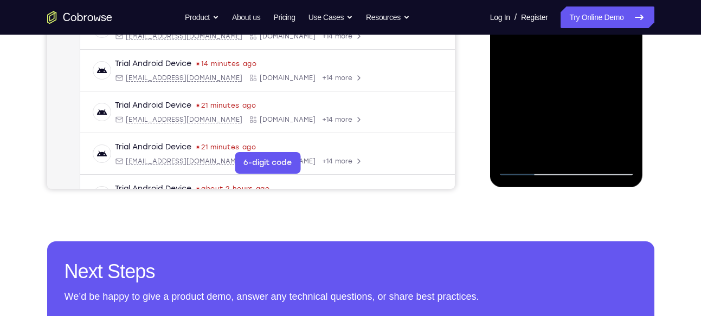
drag, startPoint x: 568, startPoint y: 129, endPoint x: 580, endPoint y: 45, distance: 84.9
click at [580, 45] on div at bounding box center [566, 24] width 137 height 303
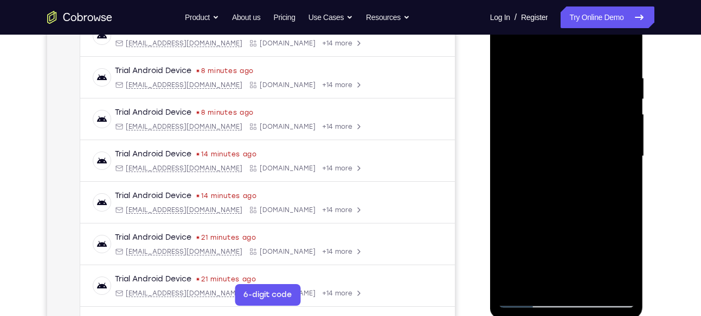
scroll to position [182, 0]
drag, startPoint x: 584, startPoint y: 179, endPoint x: 603, endPoint y: 82, distance: 98.8
click at [603, 82] on div at bounding box center [566, 156] width 137 height 303
drag, startPoint x: 569, startPoint y: 200, endPoint x: 590, endPoint y: 109, distance: 93.5
click at [590, 109] on div at bounding box center [566, 156] width 137 height 303
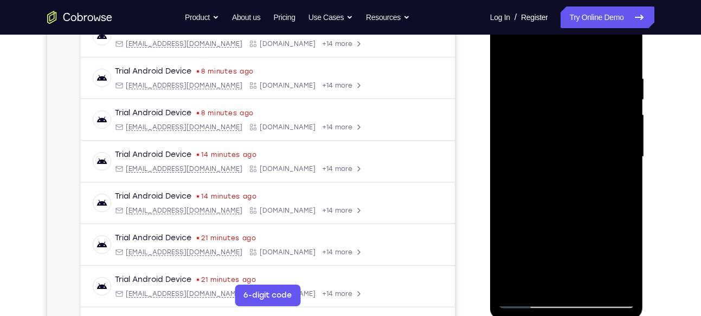
drag, startPoint x: 584, startPoint y: 177, endPoint x: 592, endPoint y: 106, distance: 70.9
click at [592, 106] on div at bounding box center [566, 156] width 137 height 303
drag, startPoint x: 580, startPoint y: 162, endPoint x: 596, endPoint y: 81, distance: 82.8
click at [596, 81] on div at bounding box center [566, 156] width 137 height 303
drag, startPoint x: 571, startPoint y: 189, endPoint x: 595, endPoint y: 96, distance: 95.7
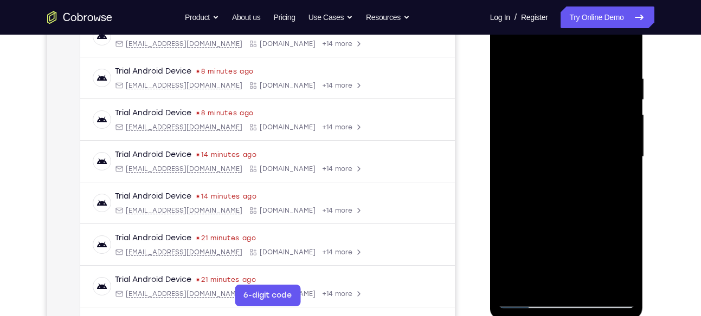
click at [595, 96] on div at bounding box center [566, 156] width 137 height 303
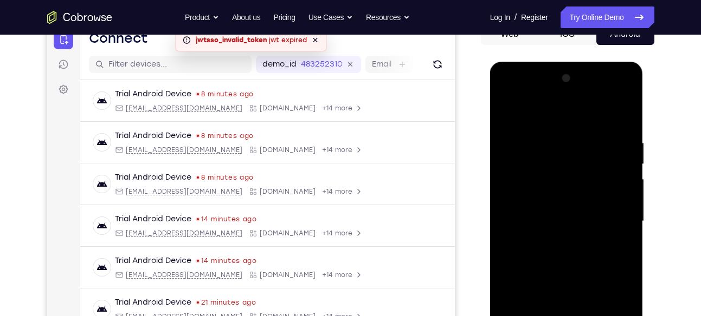
scroll to position [115, 0]
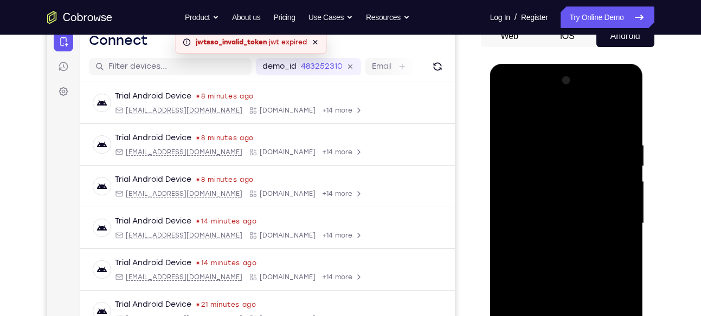
click at [622, 96] on div at bounding box center [566, 223] width 137 height 303
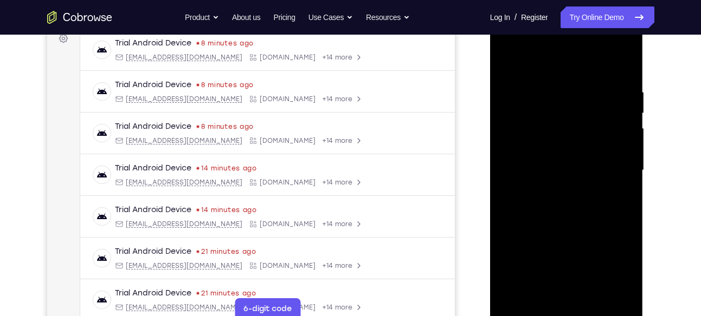
scroll to position [175, 0]
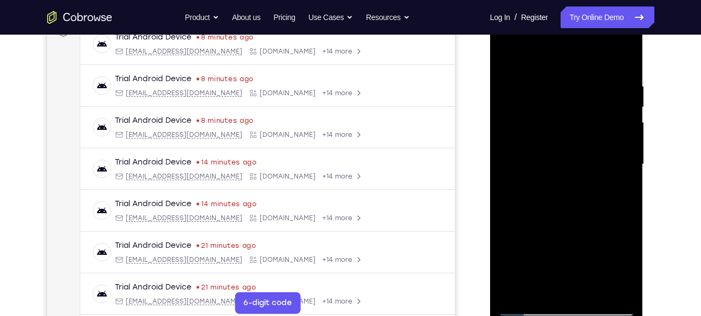
click at [582, 240] on div at bounding box center [566, 164] width 137 height 303
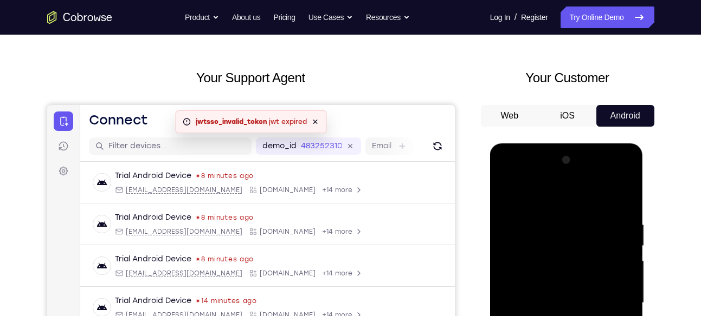
scroll to position [35, 0]
click at [578, 124] on button "iOS" at bounding box center [567, 117] width 58 height 22
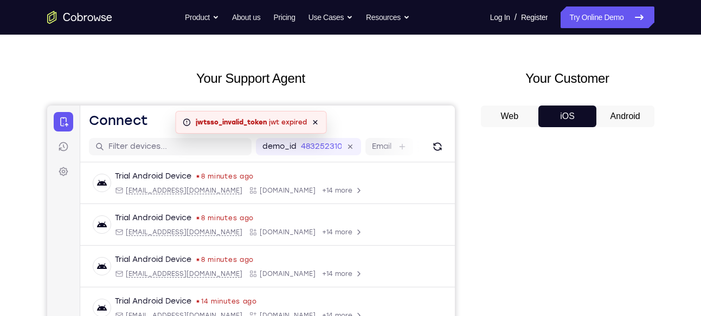
click at [609, 122] on button "Android" at bounding box center [625, 117] width 58 height 22
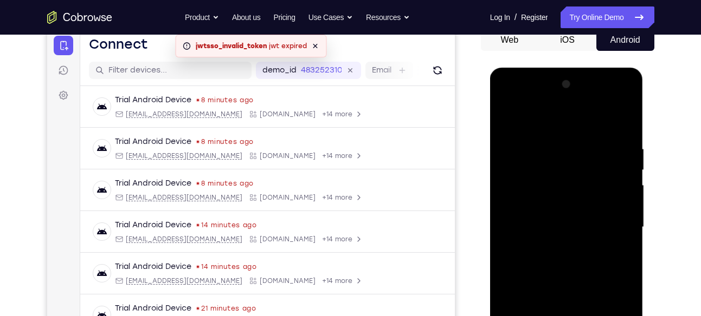
scroll to position [115, 0]
